Goal: Task Accomplishment & Management: Use online tool/utility

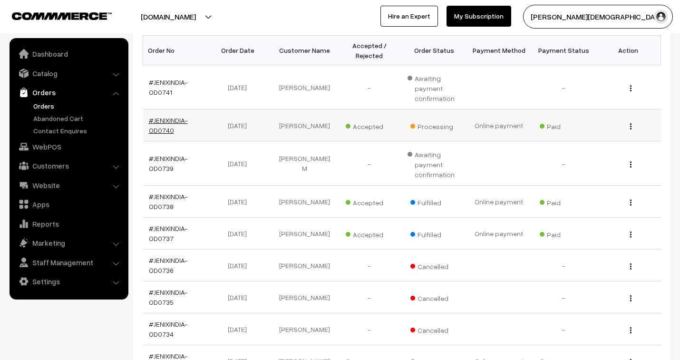
scroll to position [158, 0]
click at [165, 120] on link "#JENIXINDIA-OD0740" at bounding box center [168, 125] width 39 height 18
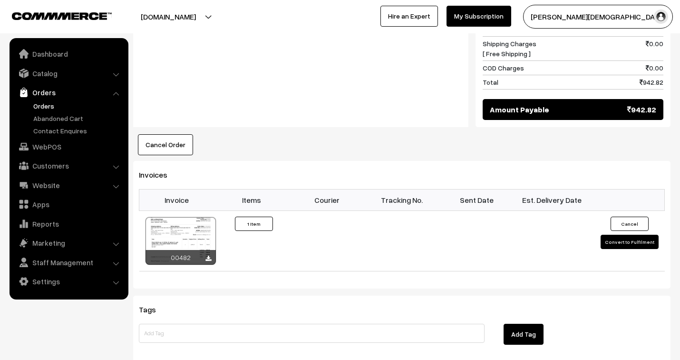
scroll to position [529, 0]
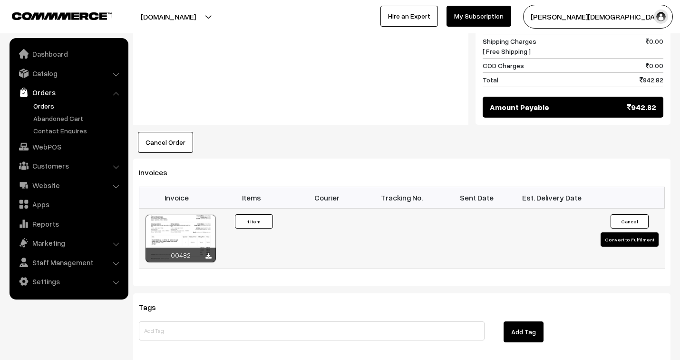
click at [629, 232] on button "Convert to Fulfilment" at bounding box center [630, 239] width 58 height 14
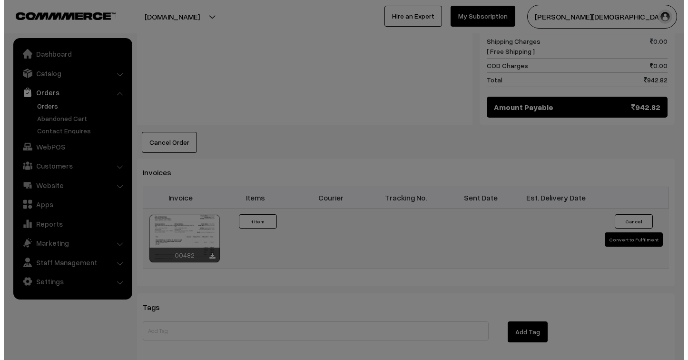
scroll to position [529, 0]
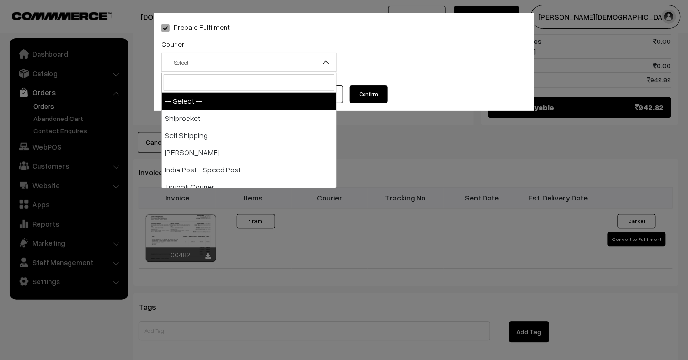
click at [196, 61] on span "-- Select --" at bounding box center [249, 62] width 175 height 17
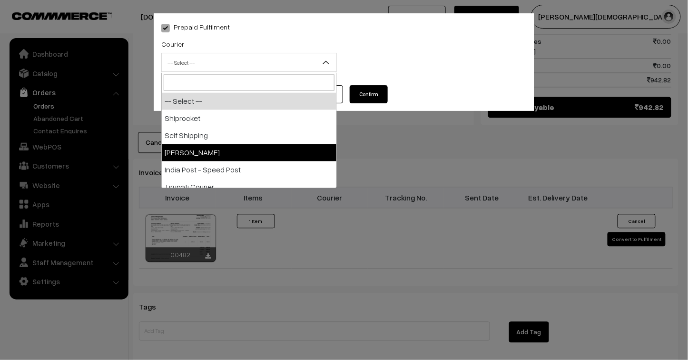
select select "3"
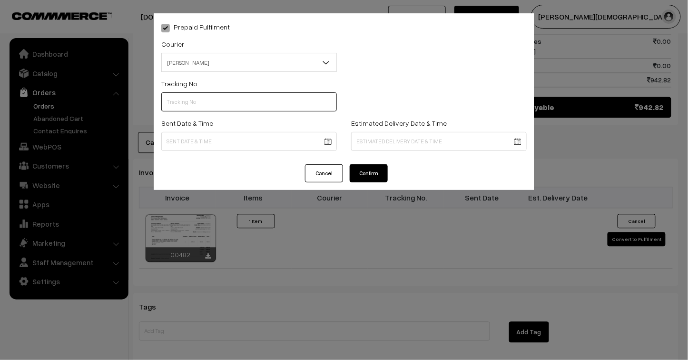
click at [189, 102] on input "text" at bounding box center [249, 101] width 176 height 19
drag, startPoint x: 224, startPoint y: 98, endPoint x: 120, endPoint y: 84, distance: 105.1
click at [120, 84] on div "Prepaid Fulfilment Courier -- Select -- Shiprocket Self Shipping Shree Maruti C…" at bounding box center [344, 180] width 688 height 360
type input "25103200096455"
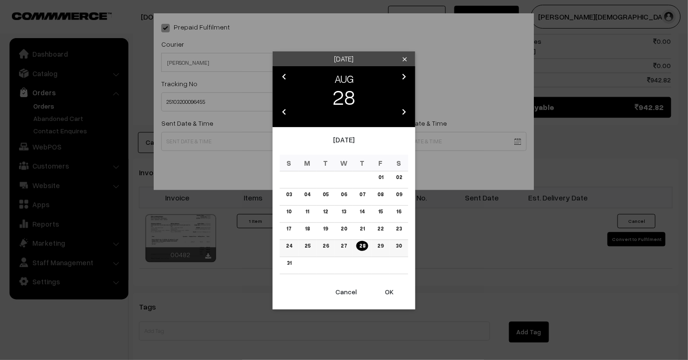
click at [345, 244] on link "27" at bounding box center [344, 246] width 12 height 10
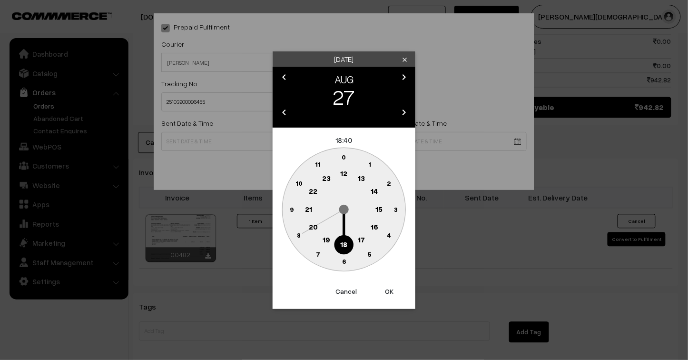
click at [327, 175] on text "23" at bounding box center [326, 178] width 9 height 9
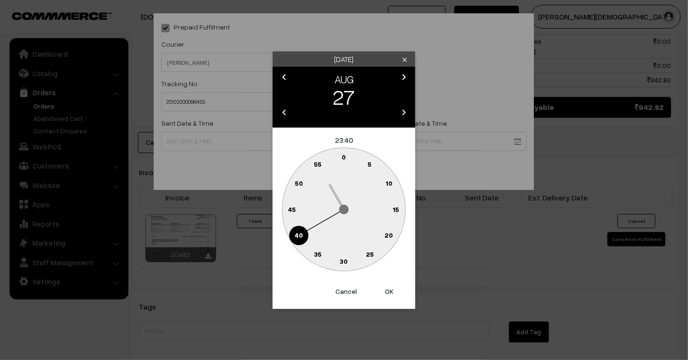
click at [388, 289] on button "OK" at bounding box center [389, 291] width 38 height 21
type input "27-08-2025 23:40"
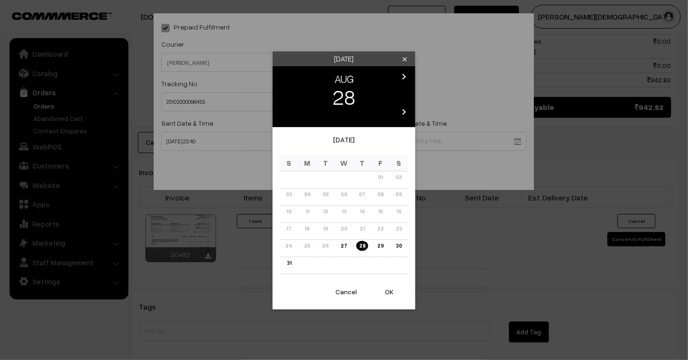
click at [406, 112] on icon "chevron_right" at bounding box center [403, 111] width 11 height 11
click at [281, 111] on icon "chevron_left" at bounding box center [283, 111] width 11 height 11
click at [405, 74] on icon "chevron_right" at bounding box center [403, 76] width 11 height 11
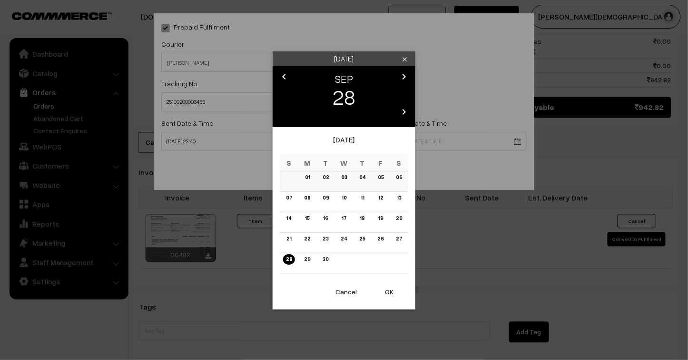
click at [346, 176] on link "03" at bounding box center [343, 177] width 11 height 10
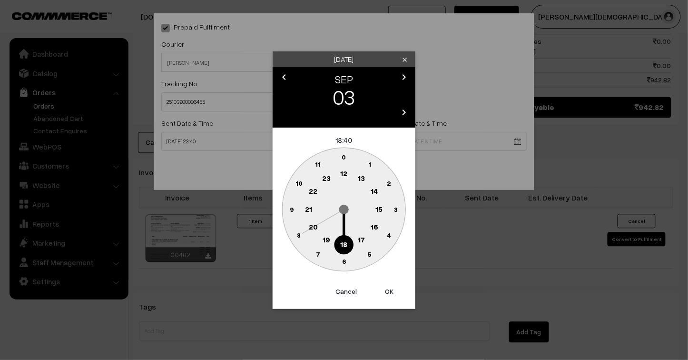
click at [388, 293] on button "OK" at bounding box center [389, 291] width 38 height 21
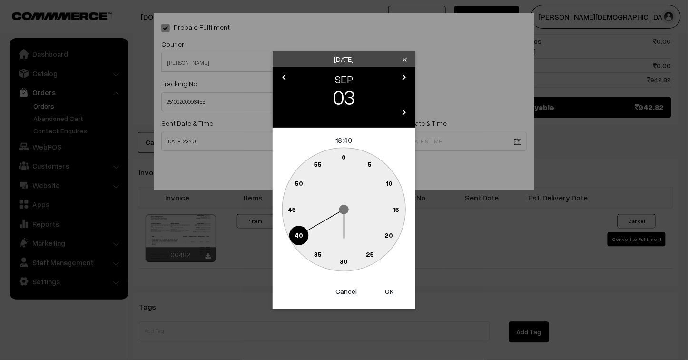
click at [388, 291] on button "OK" at bounding box center [389, 291] width 38 height 21
type input "03-09-2025 18:40"
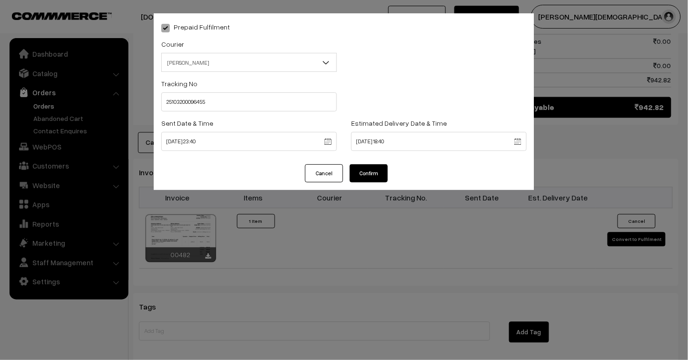
click at [373, 173] on button "Confirm" at bounding box center [369, 173] width 38 height 18
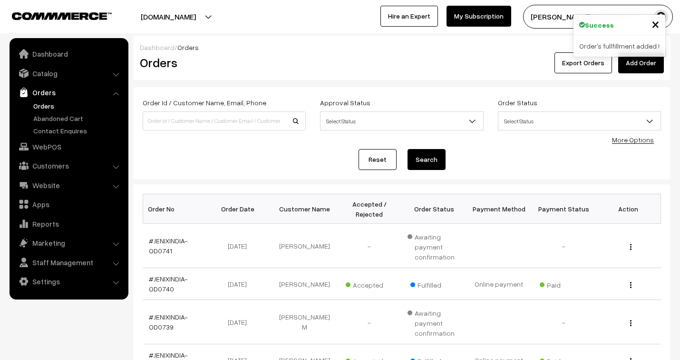
scroll to position [53, 0]
